Goal: Task Accomplishment & Management: Manage account settings

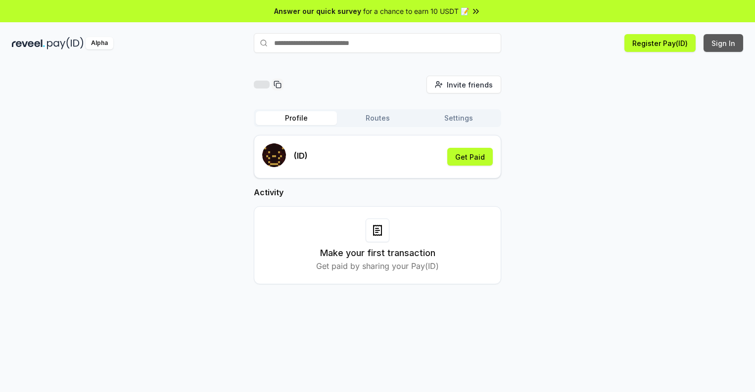
click at [724, 43] on button "Sign In" at bounding box center [723, 43] width 40 height 18
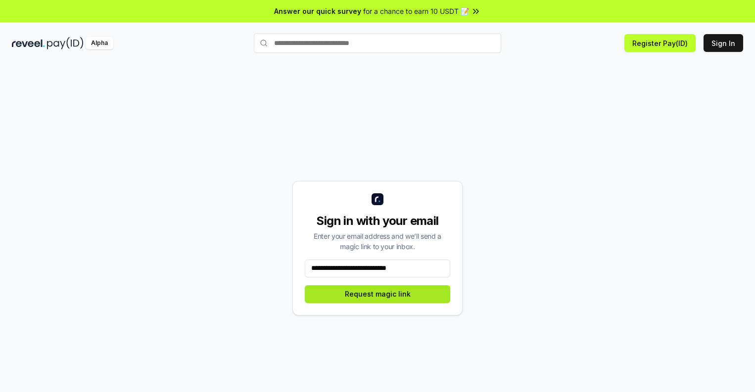
type input "**********"
click at [377, 294] on button "Request magic link" at bounding box center [377, 294] width 145 height 18
